Goal: Transaction & Acquisition: Purchase product/service

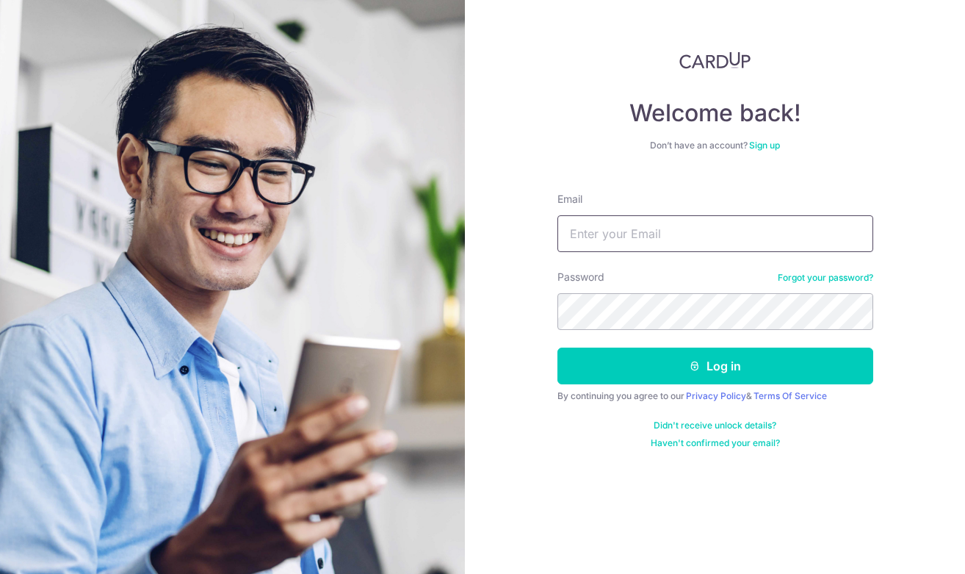
type input "cindyqix@gmail.com"
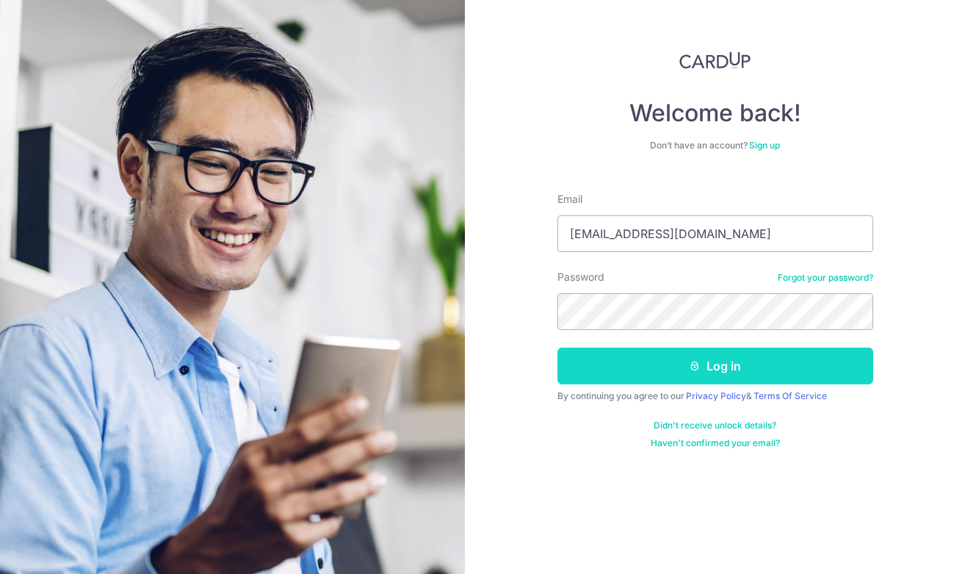
click at [726, 364] on button "Log in" at bounding box center [715, 365] width 316 height 37
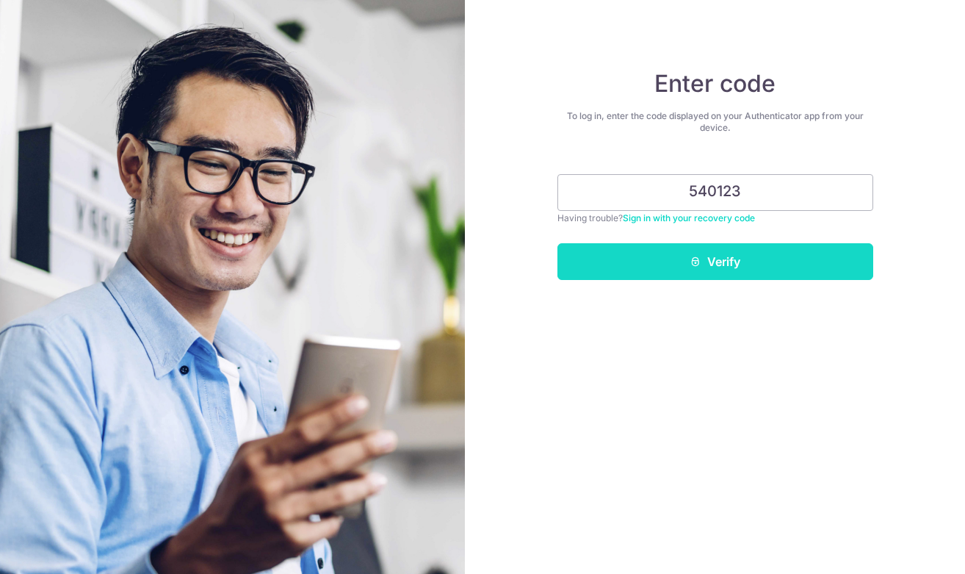
type input "540123"
click at [706, 261] on button "Verify" at bounding box center [715, 261] width 316 height 37
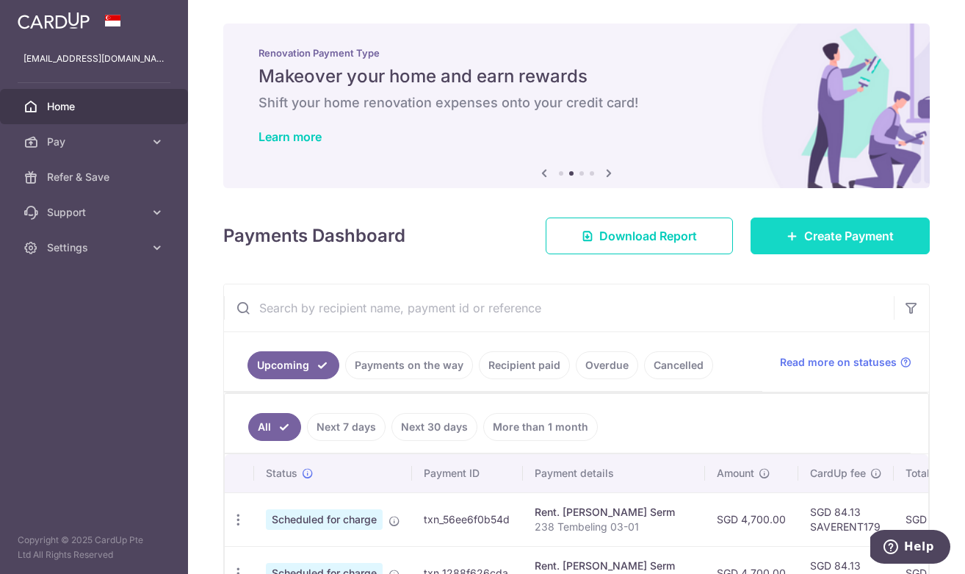
click at [844, 242] on span "Create Payment" at bounding box center [849, 236] width 90 height 18
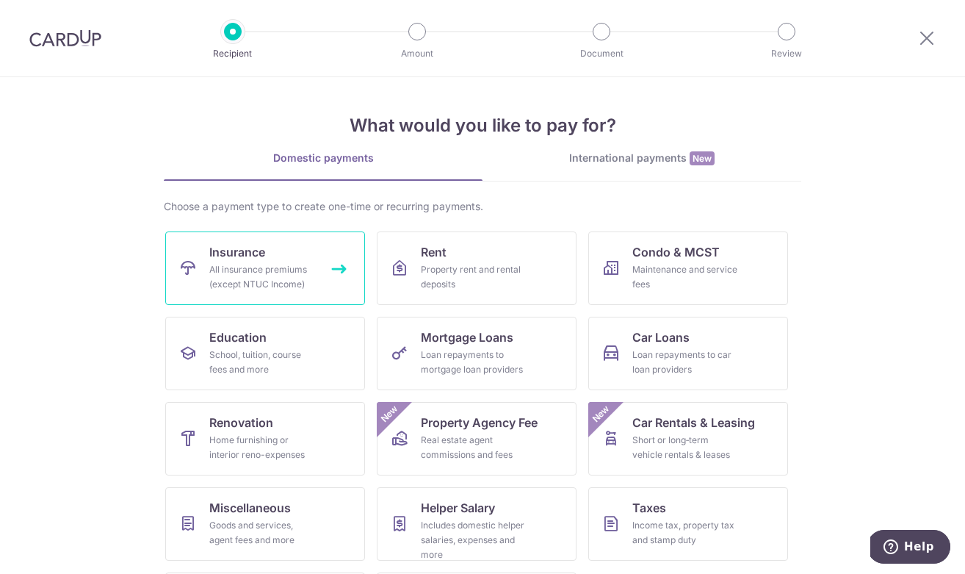
click at [237, 267] on div "All insurance premiums (except NTUC Income)" at bounding box center [262, 276] width 106 height 29
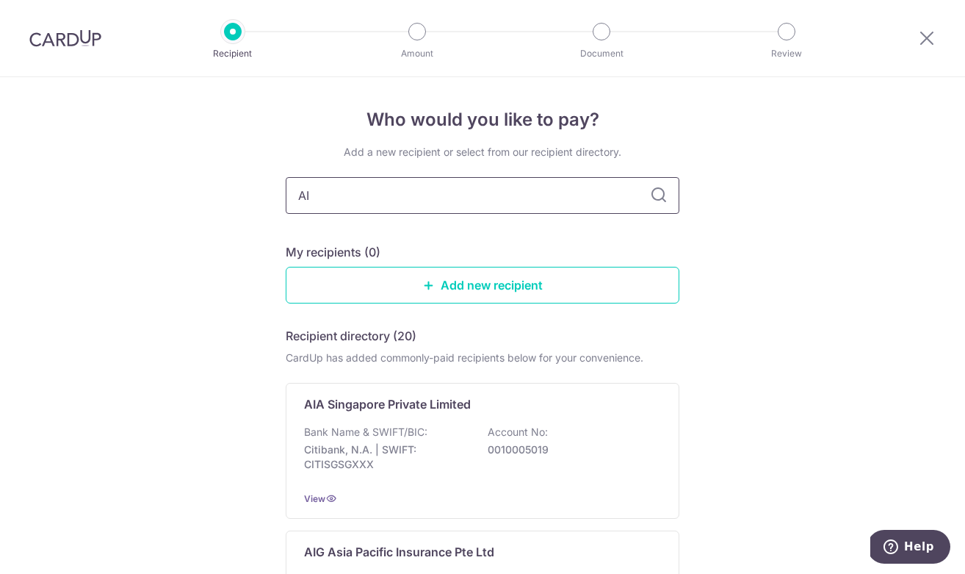
type input "AIA"
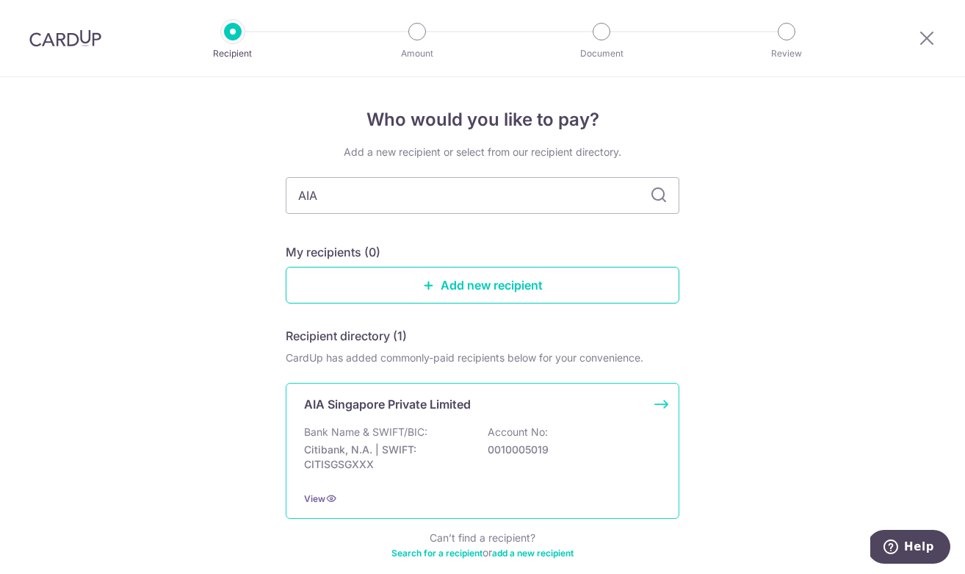
click at [378, 449] on p "Citibank, N.A. | SWIFT: CITISGSGXXX" at bounding box center [386, 456] width 164 height 29
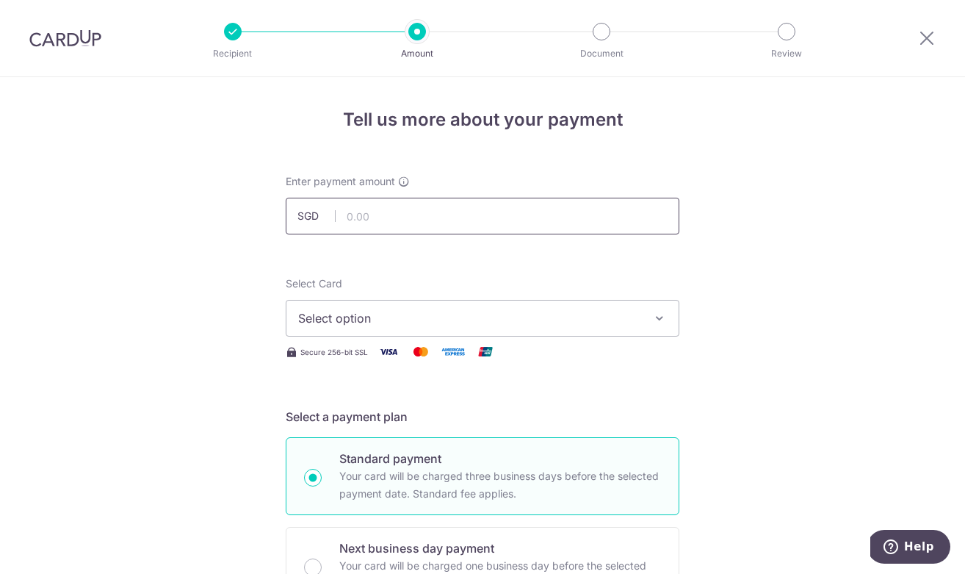
click at [399, 220] on input "text" at bounding box center [483, 216] width 394 height 37
type input "23,471.74"
click at [554, 309] on span "Select option" at bounding box center [469, 318] width 342 height 18
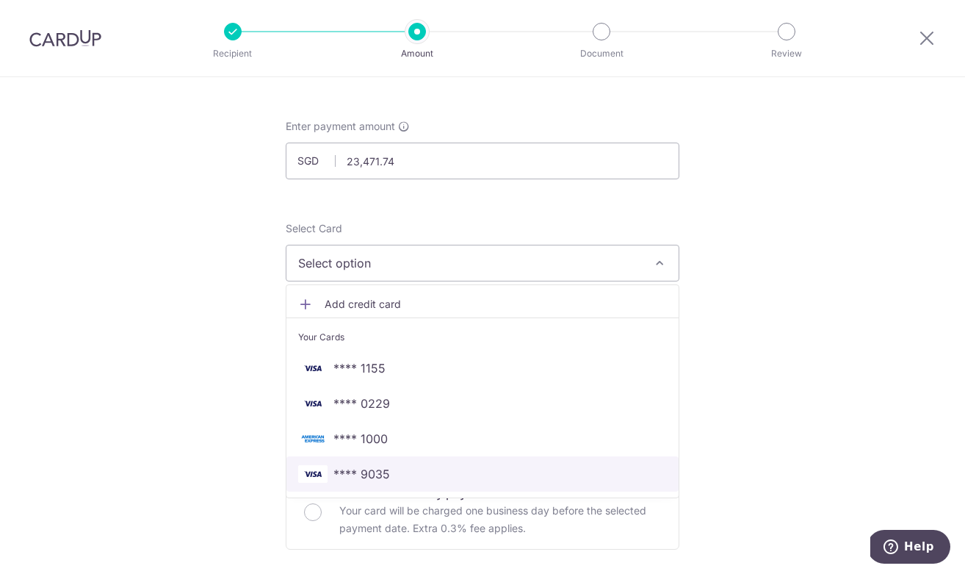
scroll to position [56, 0]
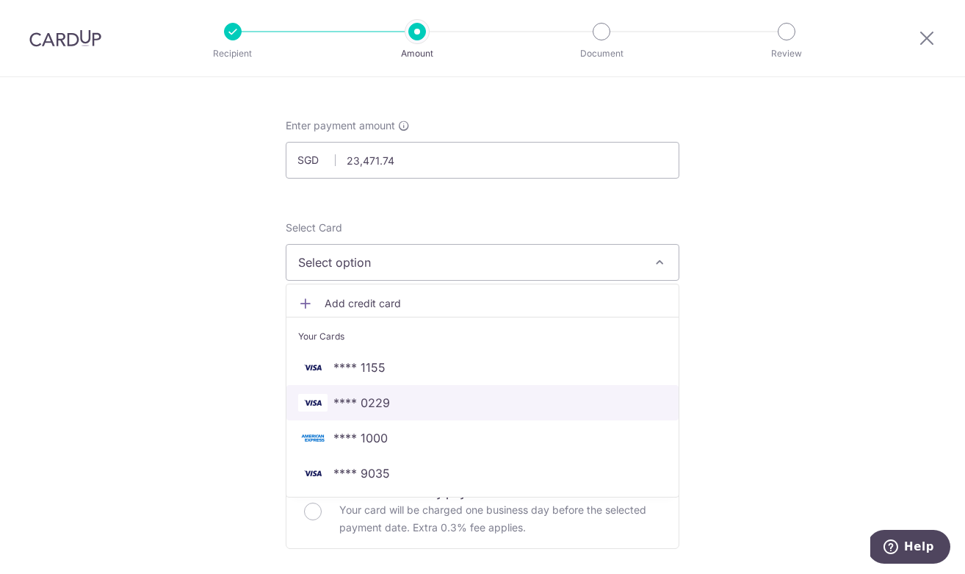
click at [484, 404] on span "**** 0229" at bounding box center [482, 403] width 369 height 18
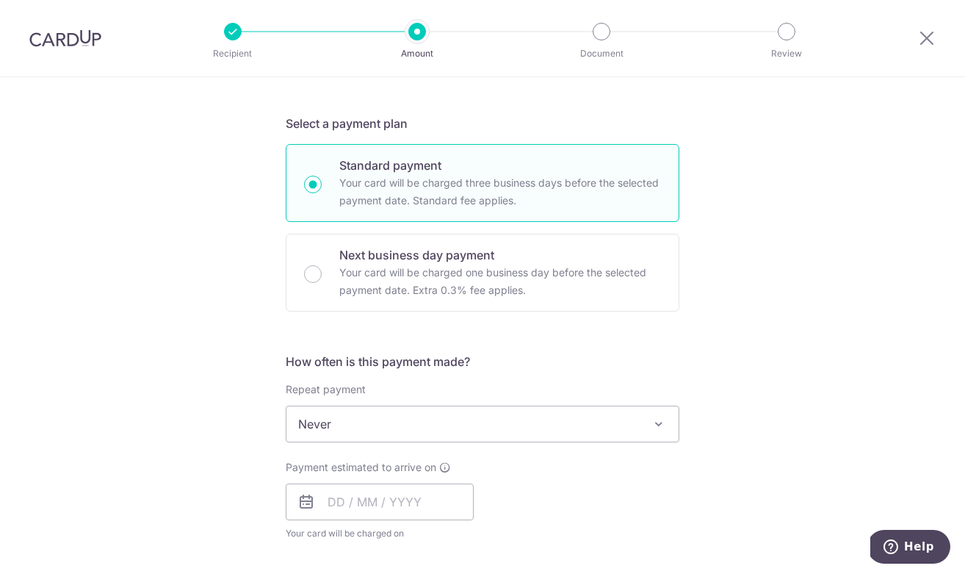
scroll to position [328, 0]
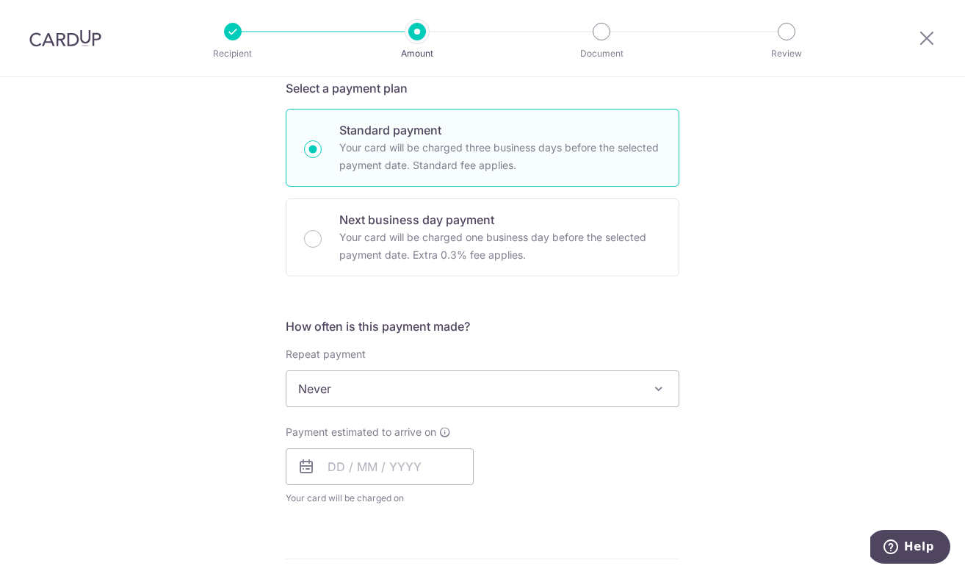
click at [499, 387] on span "Never" at bounding box center [482, 388] width 392 height 35
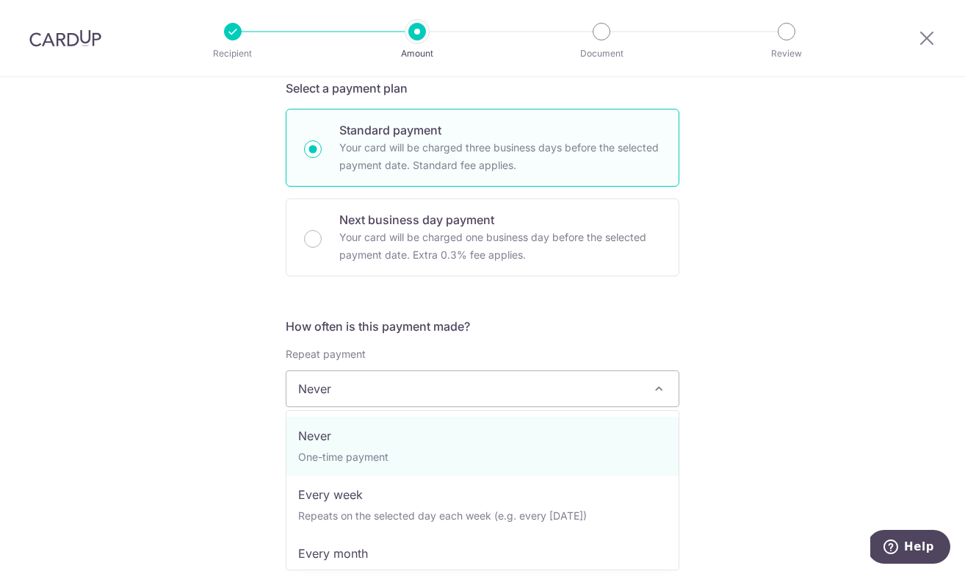
click at [499, 387] on span "Never" at bounding box center [482, 388] width 392 height 35
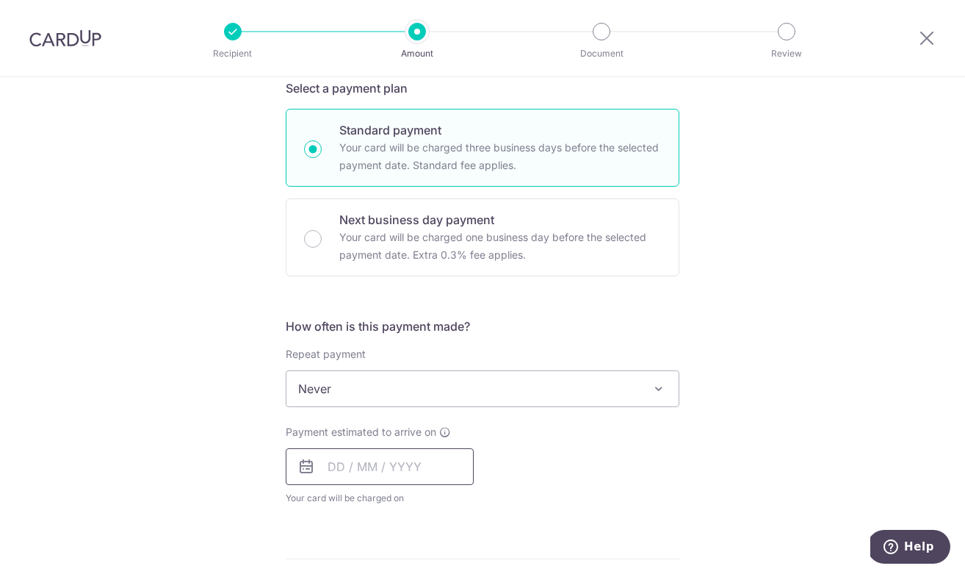
click at [389, 463] on input "text" at bounding box center [380, 466] width 188 height 37
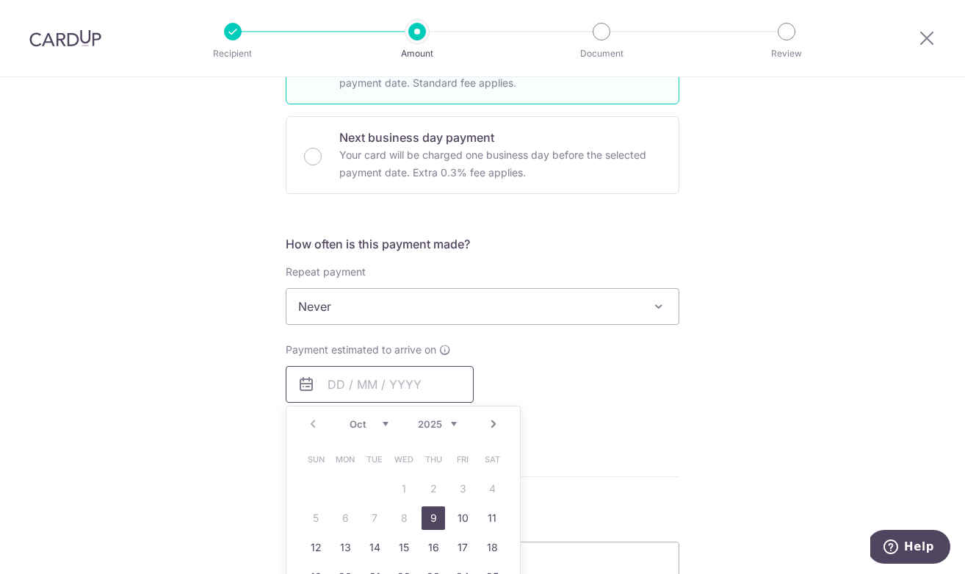
scroll to position [440, 0]
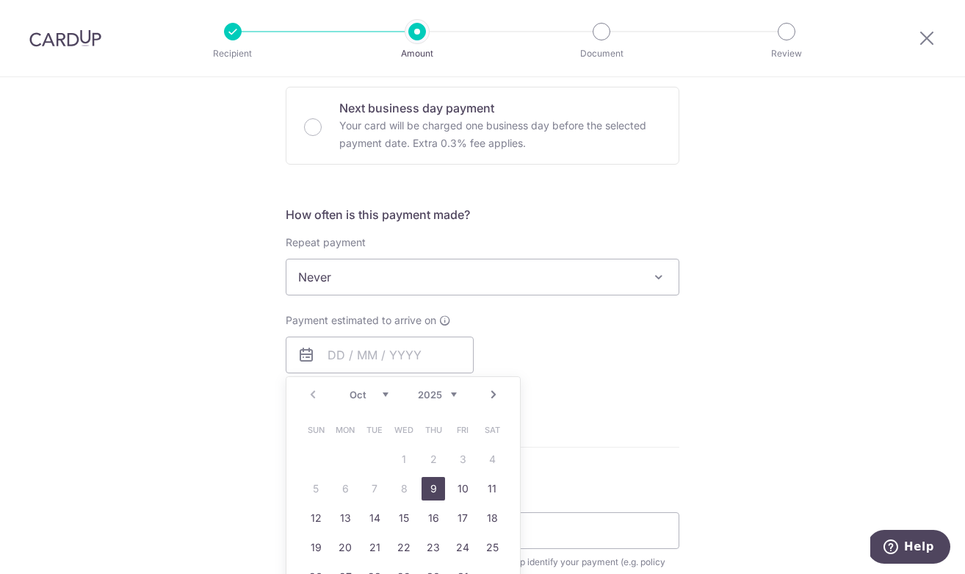
click at [433, 485] on link "9" at bounding box center [433, 488] width 23 height 23
type input "[DATE]"
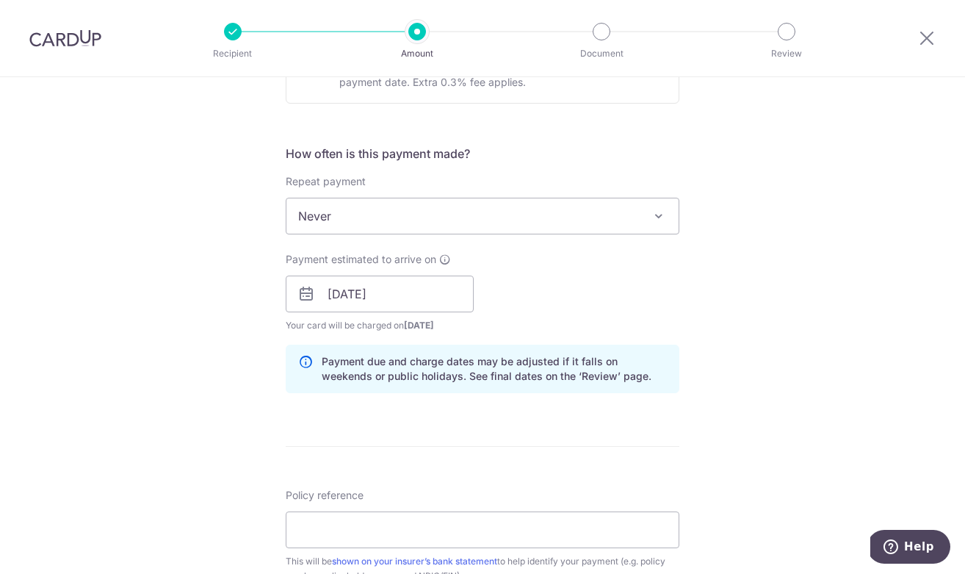
scroll to position [521, 0]
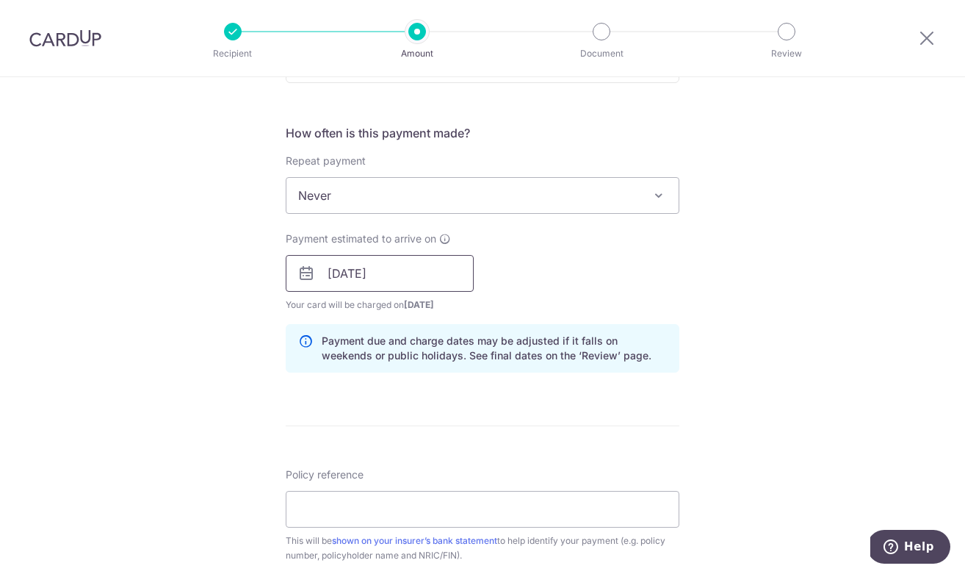
click at [428, 281] on input "[DATE]" at bounding box center [380, 273] width 188 height 37
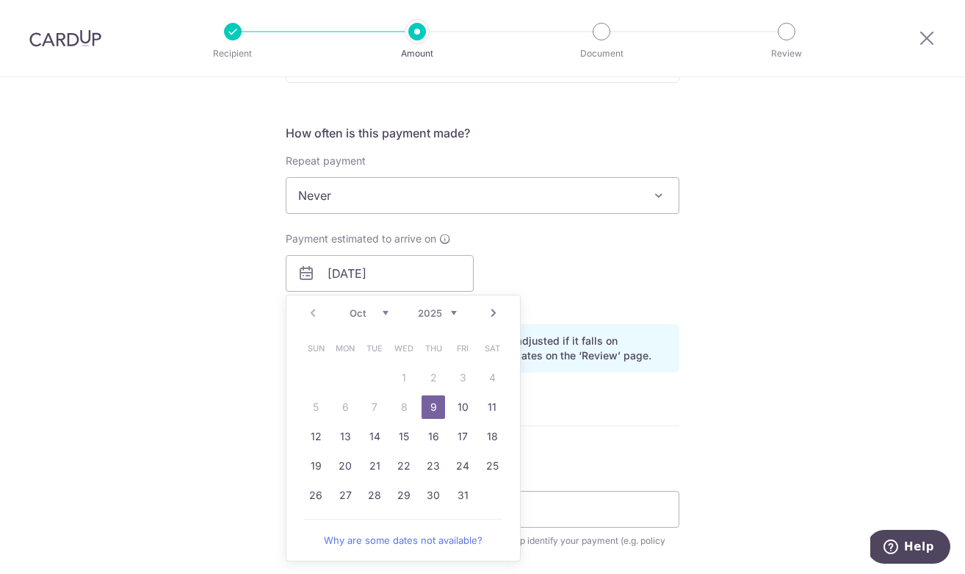
click at [431, 408] on link "9" at bounding box center [433, 406] width 23 height 23
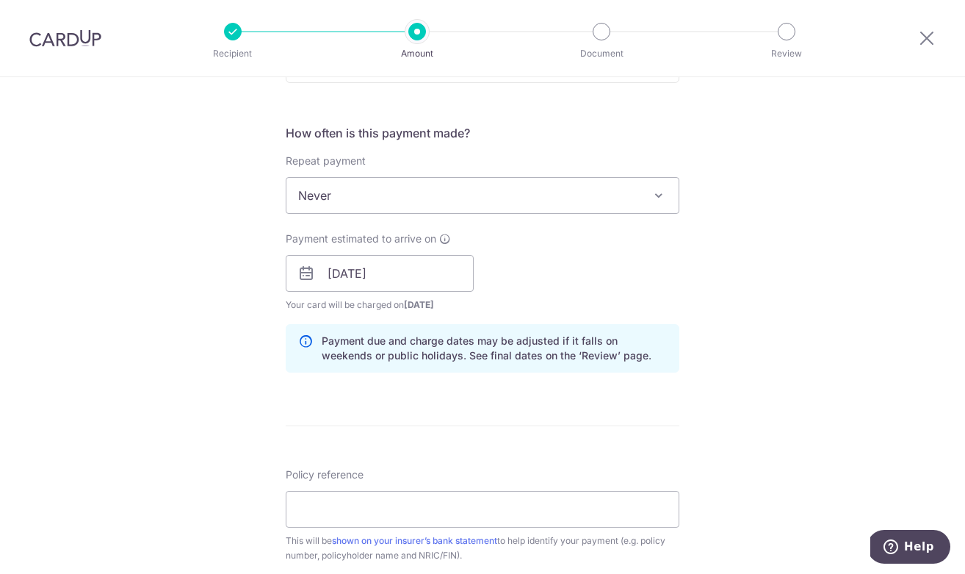
click at [513, 403] on form "Enter payment amount SGD 23,471.74 23471.74 Select Card **** 0229 Add credit ca…" at bounding box center [483, 264] width 394 height 1223
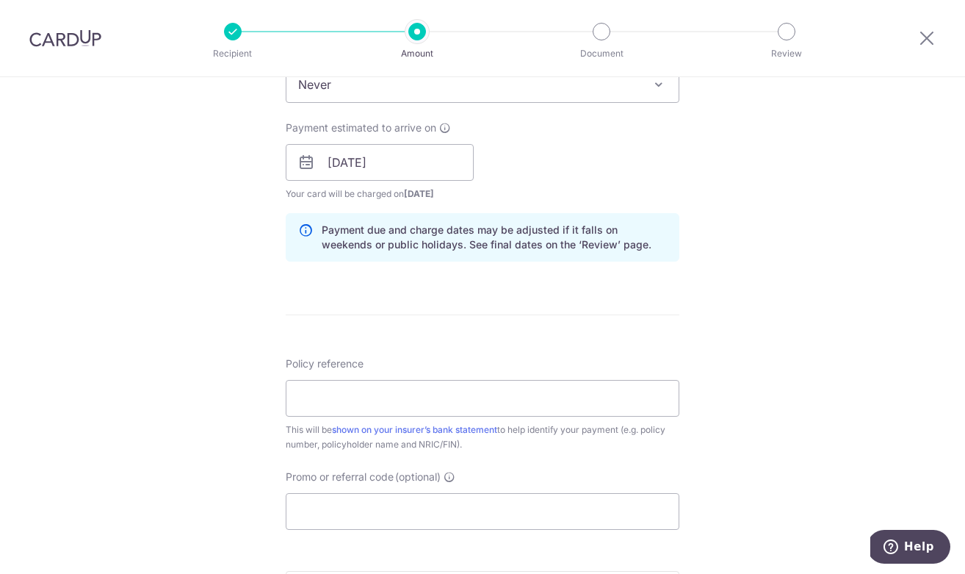
scroll to position [638, 0]
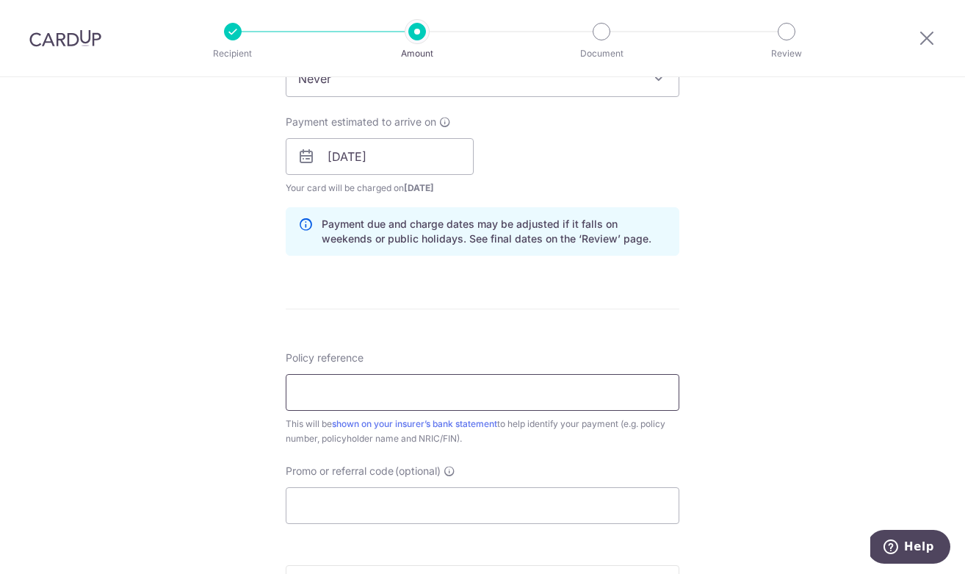
click at [505, 402] on input "Policy reference" at bounding box center [483, 392] width 394 height 37
type input "L542254893, PANKAILING, S7388655D"
click at [503, 451] on div "Policy reference L542254893, PANKAILING, S7388655D 2/35 This will be shown on y…" at bounding box center [483, 436] width 394 height 173
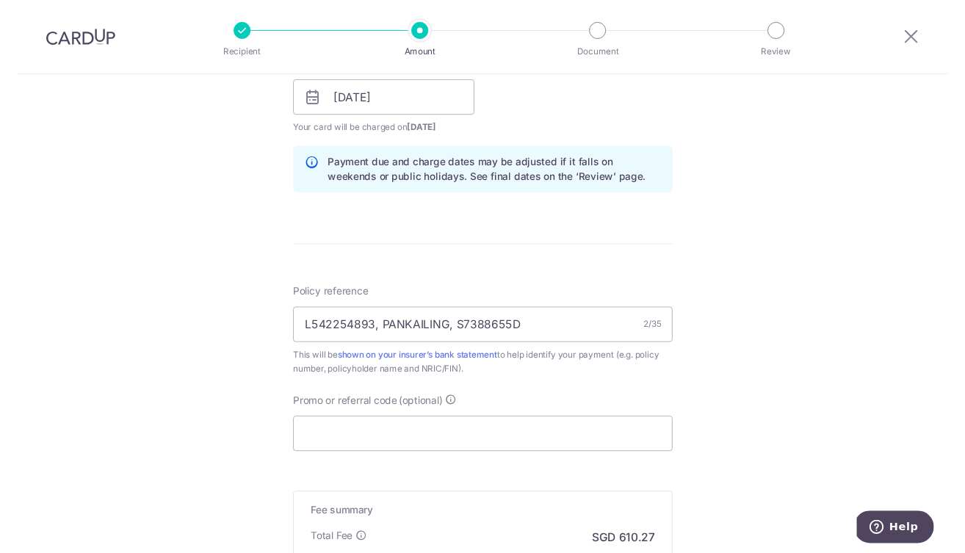
scroll to position [696, 0]
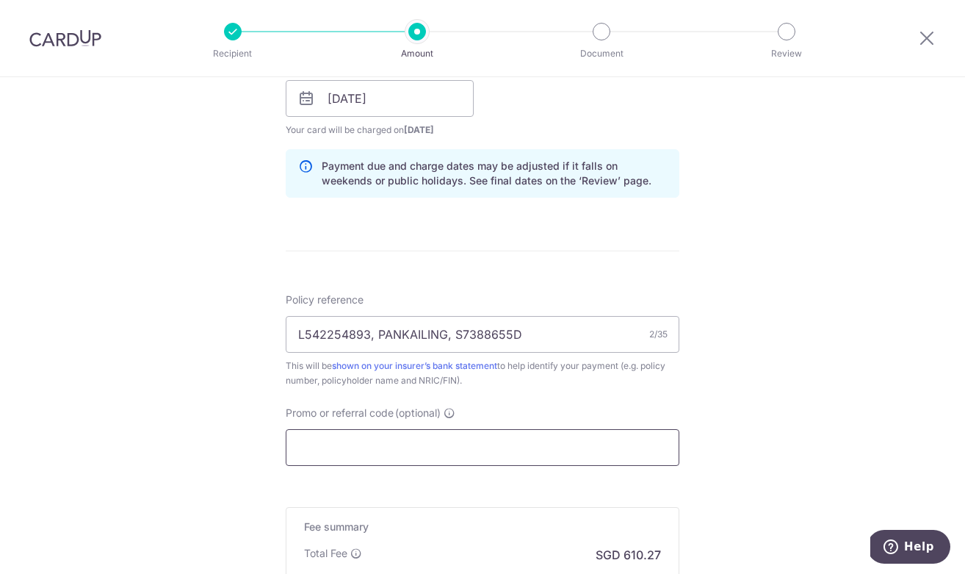
click at [494, 444] on input "Promo or referral code (optional)" at bounding box center [483, 447] width 394 height 37
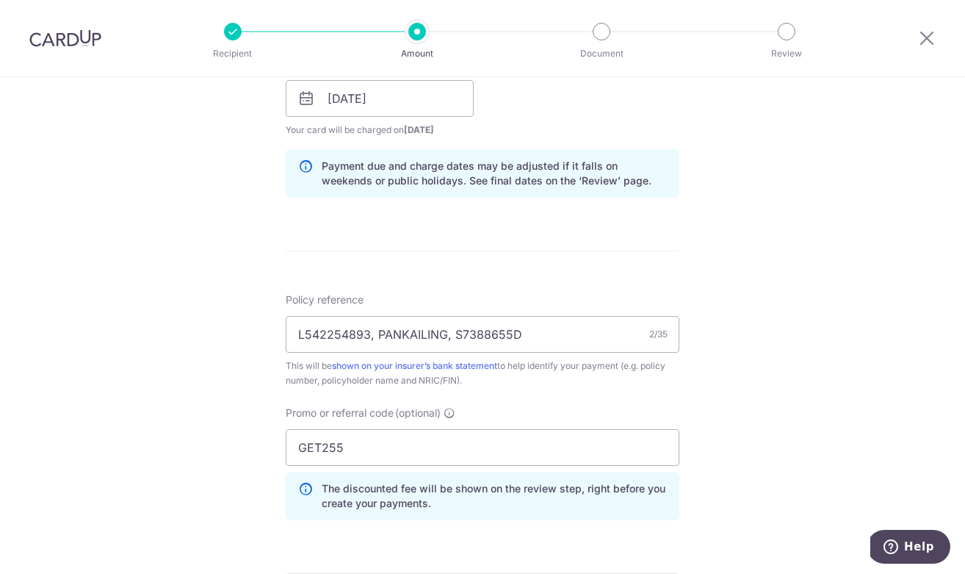
click at [704, 402] on div "Tell us more about your payment Enter payment amount SGD 23,471.74 23471.74 Sel…" at bounding box center [482, 108] width 965 height 1455
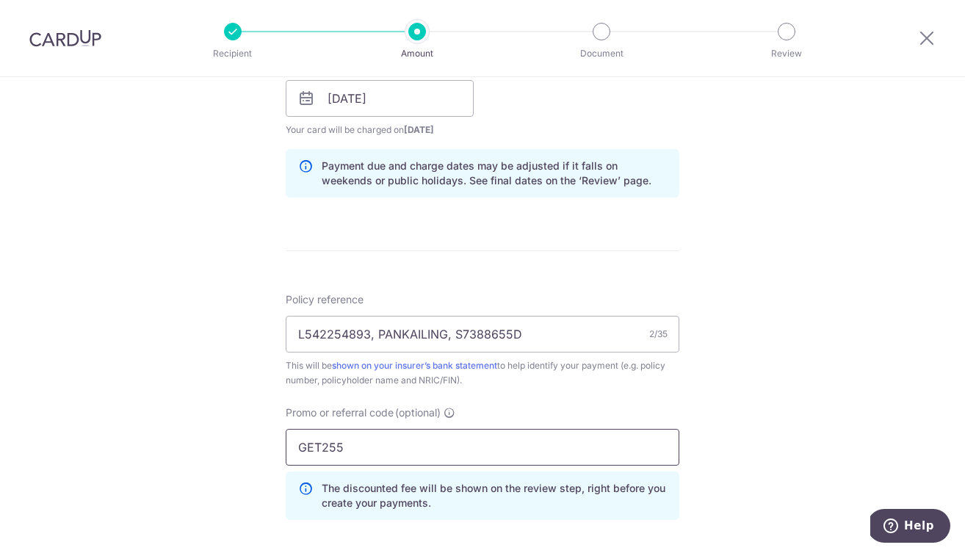
click at [347, 448] on input "GET255" at bounding box center [483, 447] width 394 height 37
type input "G"
type input "OFF225"
click at [503, 258] on form "Enter payment amount SGD 23,471.74 23471.74 Select Card **** 0229 Add credit ca…" at bounding box center [483, 122] width 394 height 1289
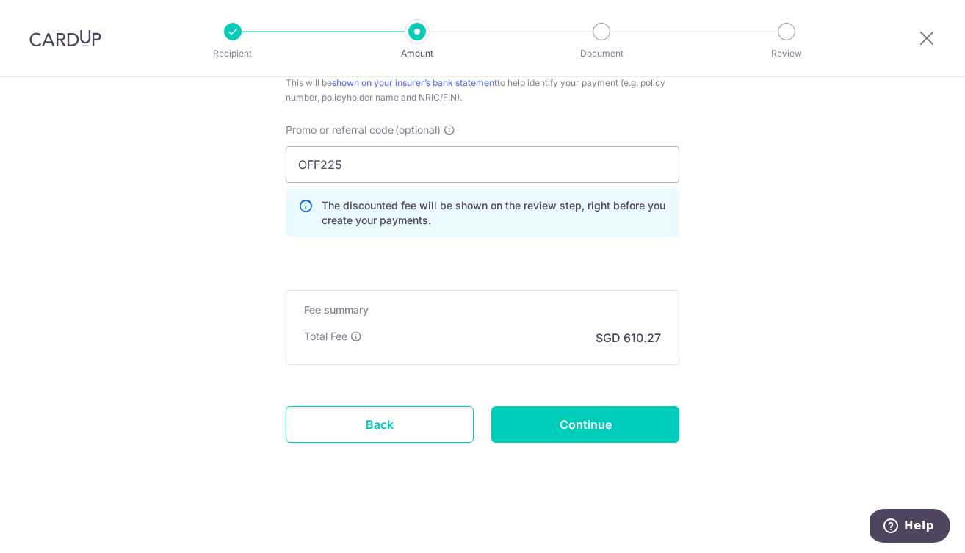
scroll to position [979, 0]
click at [576, 433] on input "Continue" at bounding box center [585, 424] width 188 height 37
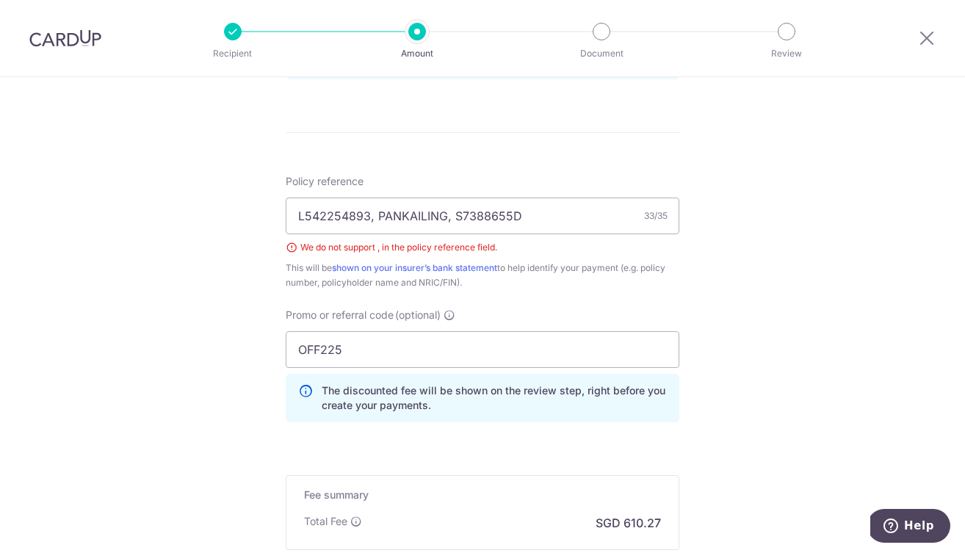
scroll to position [802, 0]
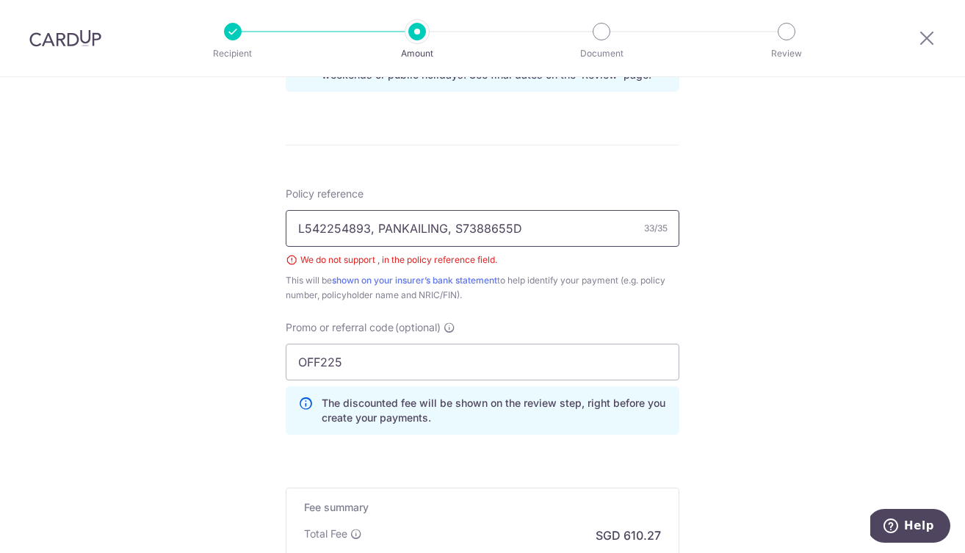
click at [378, 229] on input "L542254893, PANKAILING, S7388655D" at bounding box center [483, 228] width 394 height 37
click at [452, 225] on input "L542254893 PANKAILING, S7388655D" at bounding box center [483, 228] width 394 height 37
click at [480, 225] on input "L542254893 PANKAILING S7388655D" at bounding box center [483, 228] width 394 height 37
type input "L542254893 PANKAILING 655D"
click at [538, 265] on div "We do not support , in the policy reference field." at bounding box center [483, 260] width 394 height 15
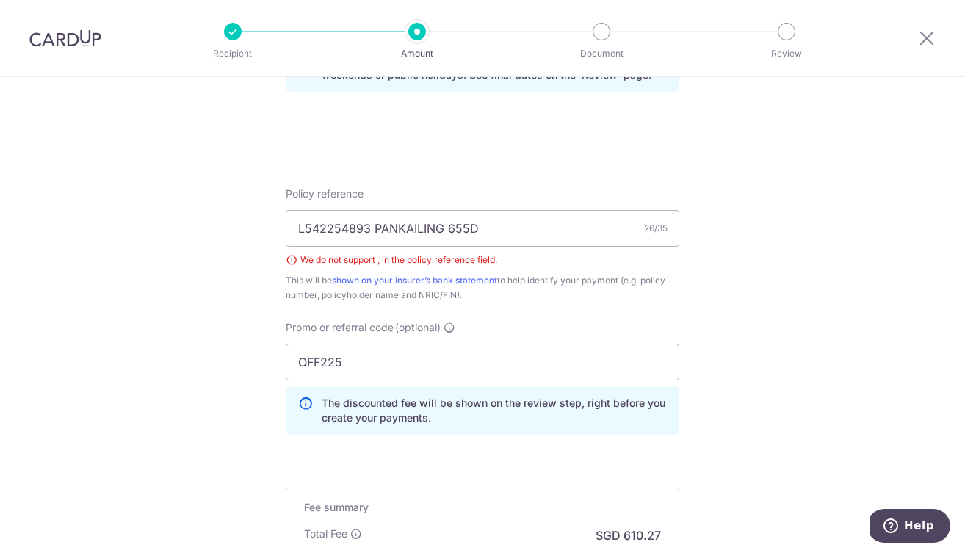
click at [690, 294] on div "Tell us more about your payment Enter payment amount SGD 23,471.74 23471.74 Sel…" at bounding box center [482, 12] width 965 height 1475
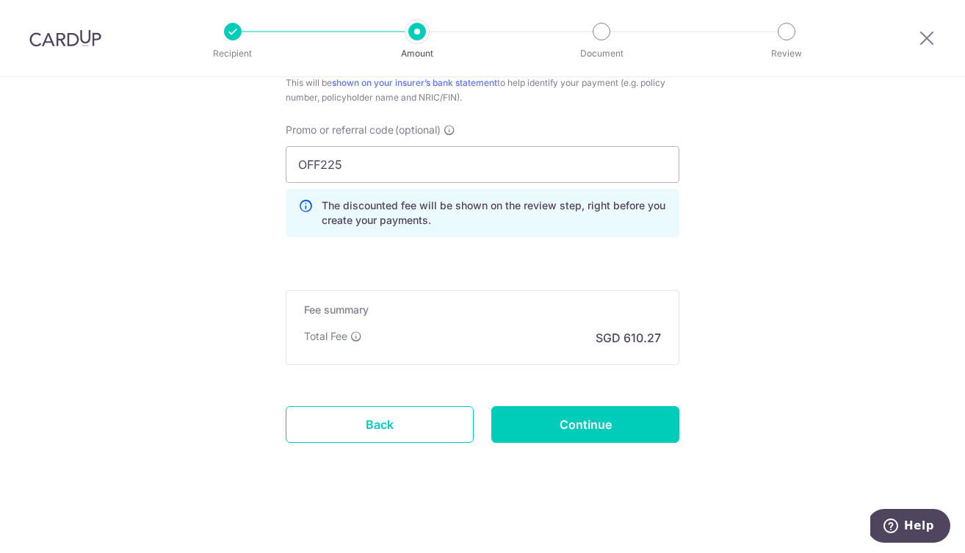
scroll to position [999, 0]
click at [616, 421] on input "Continue" at bounding box center [585, 424] width 188 height 37
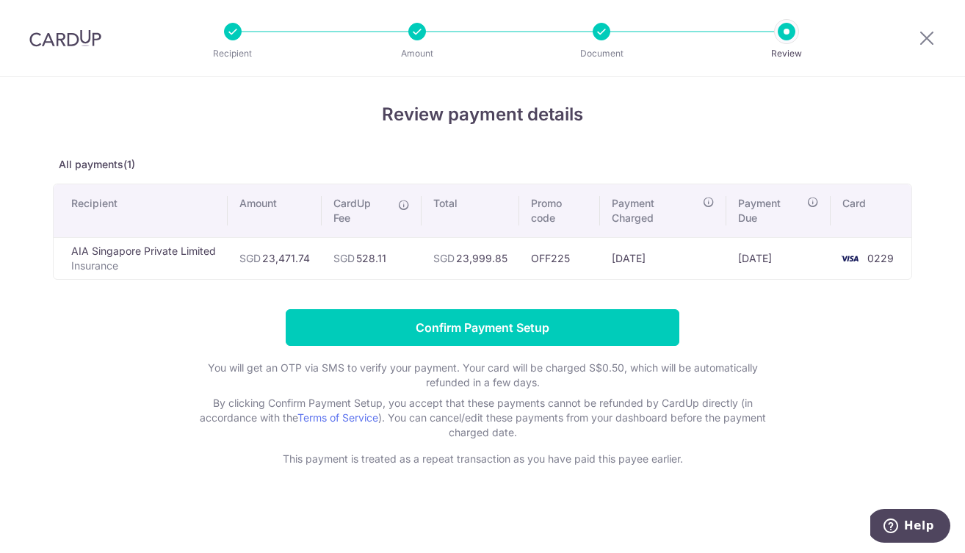
scroll to position [5, 0]
click at [778, 414] on form "Confirm Payment Setup You will get an OTP via SMS to verify your payment. Your …" at bounding box center [482, 387] width 859 height 157
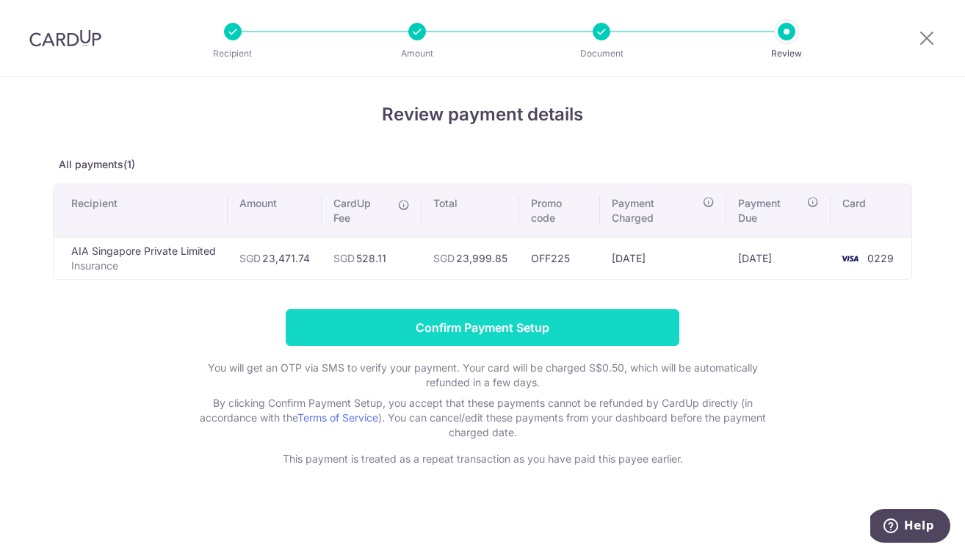
click at [509, 336] on input "Confirm Payment Setup" at bounding box center [483, 327] width 394 height 37
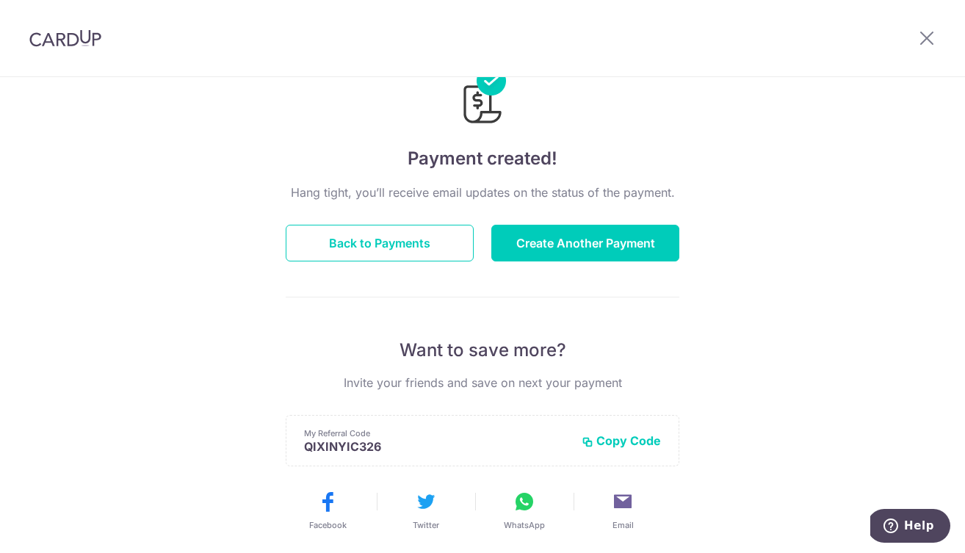
scroll to position [48, 0]
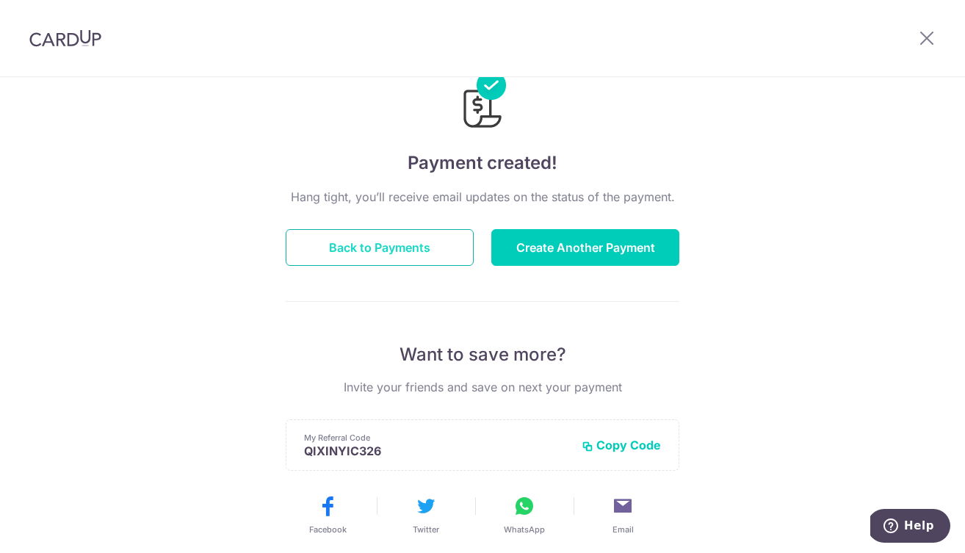
click at [415, 252] on button "Back to Payments" at bounding box center [380, 247] width 188 height 37
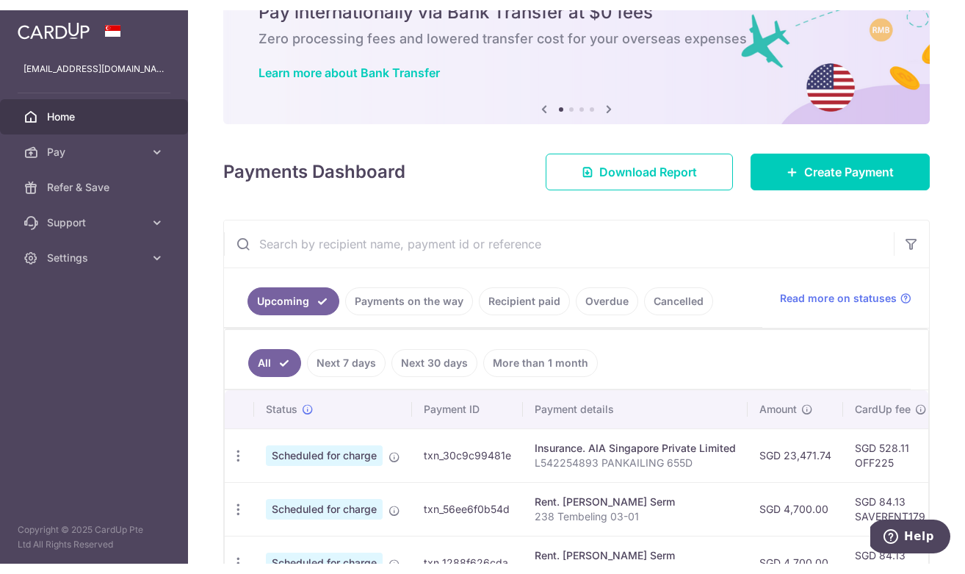
scroll to position [53, 0]
